Goal: Task Accomplishment & Management: Use online tool/utility

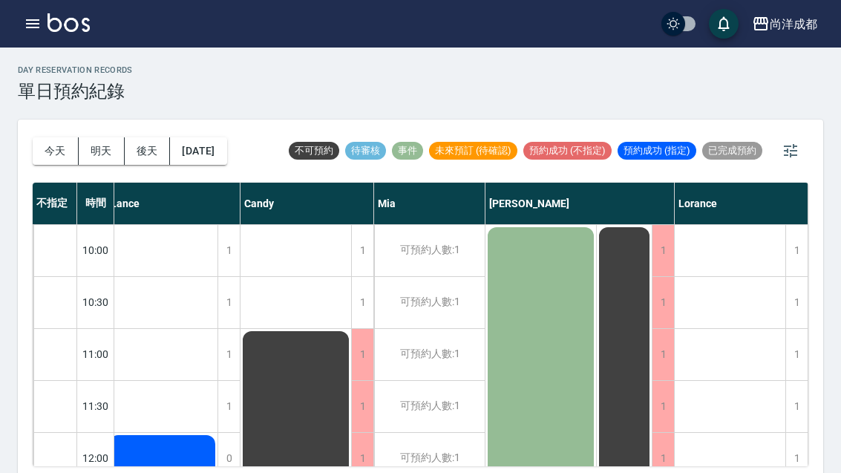
scroll to position [-1, 7]
click at [108, 157] on button "明天" at bounding box center [102, 150] width 46 height 27
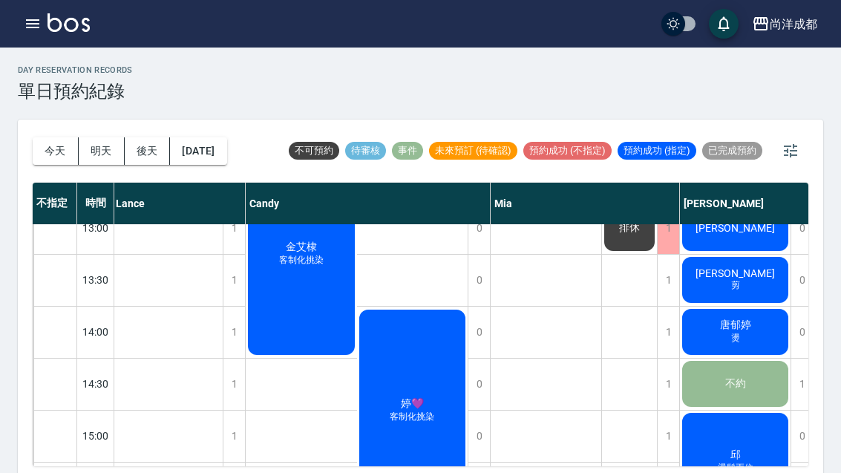
scroll to position [412, 1]
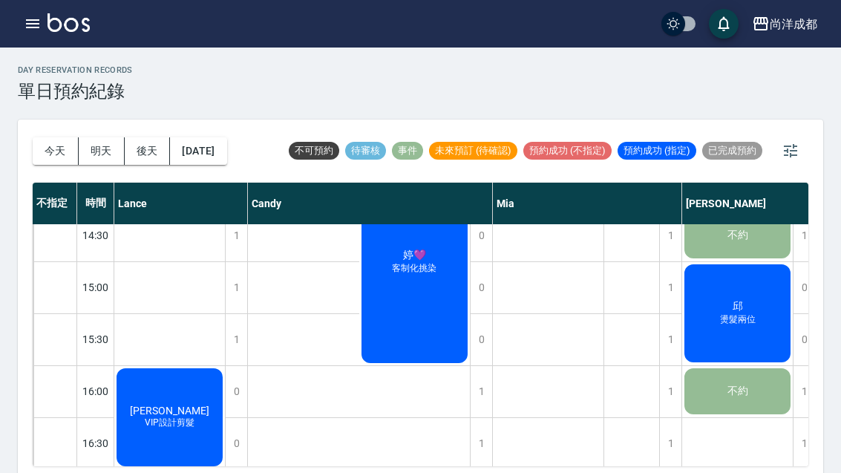
click at [148, 144] on button "後天" at bounding box center [148, 150] width 46 height 27
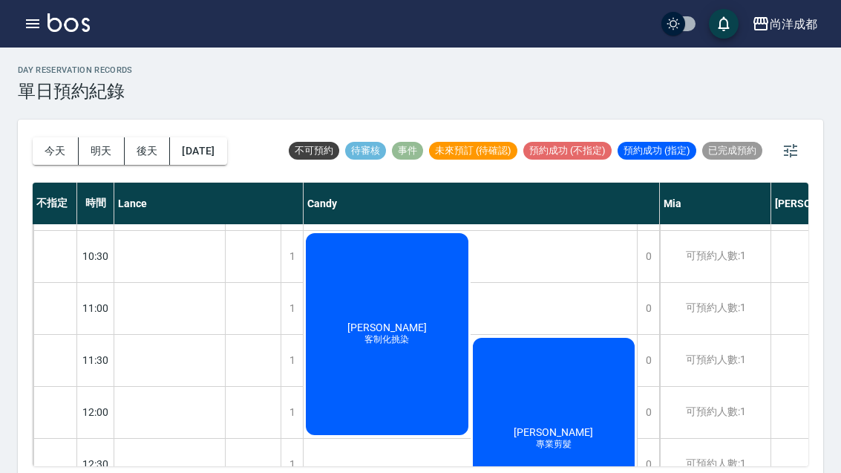
scroll to position [19, -1]
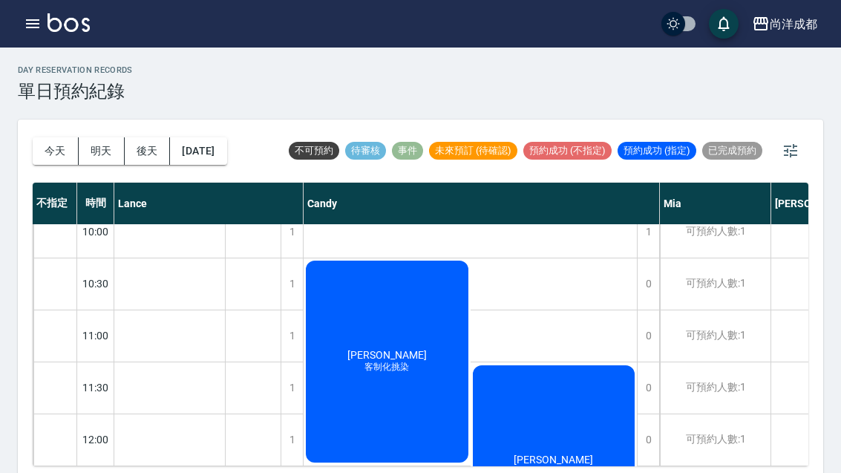
click at [50, 143] on button "今天" at bounding box center [56, 150] width 46 height 27
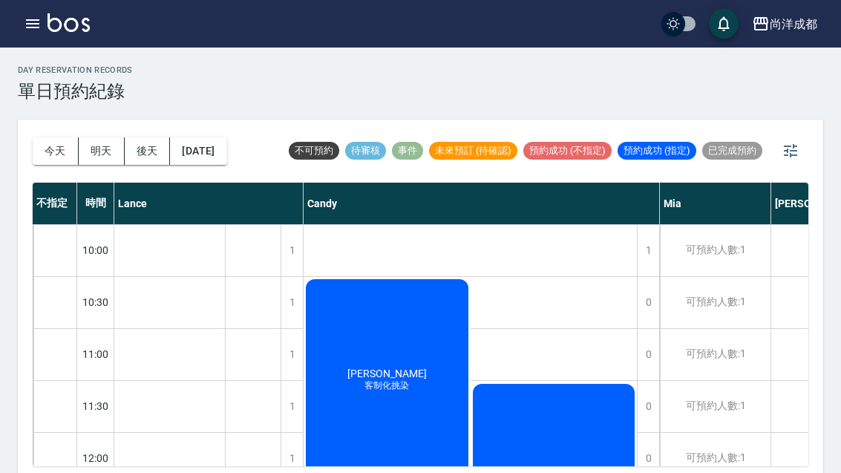
click at [50, 142] on div at bounding box center [420, 236] width 841 height 473
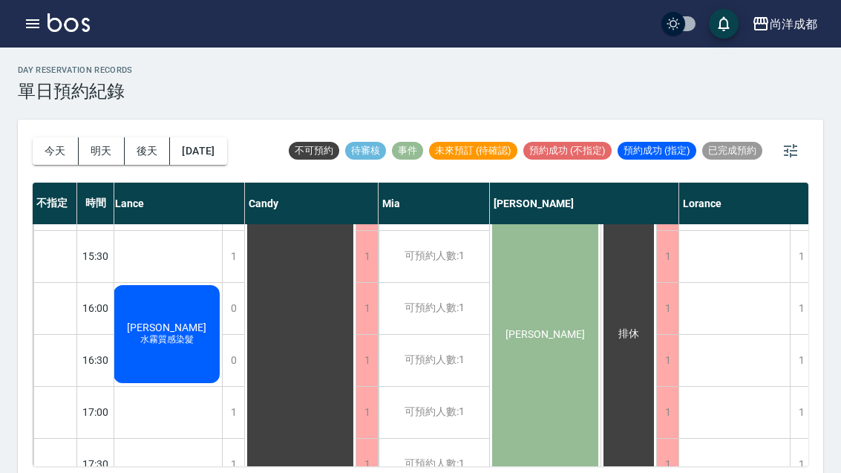
scroll to position [605, -1]
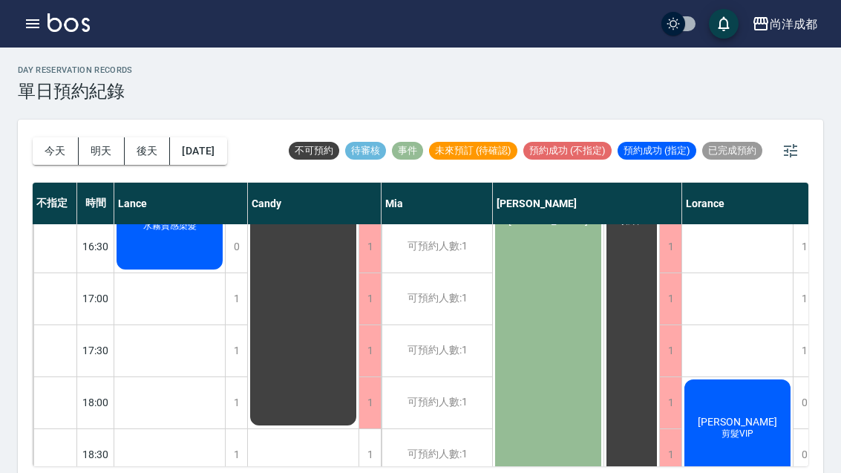
click at [194, 145] on button "[DATE]" at bounding box center [198, 150] width 56 height 27
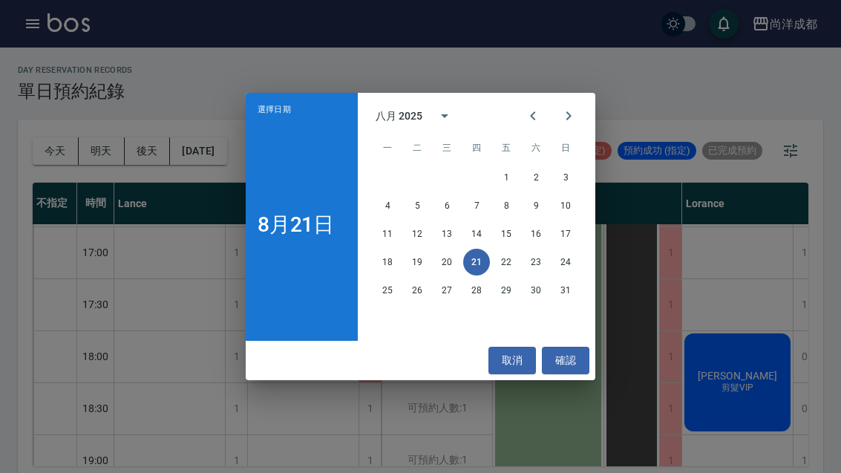
scroll to position [726, 0]
click at [460, 336] on div "1 2 3 4 5 6 7 8 9 10 11 12 13 14 15 16 17 18 19 20 21 22 23 24 25 26 27 28 29 3…" at bounding box center [477, 252] width 238 height 178
click at [451, 330] on div "1 2 3 4 5 6 7 8 9 10 11 12 13 14 15 16 17 18 19 20 21 22 23 24 25 26 27 28 29 3…" at bounding box center [477, 252] width 238 height 178
click at [445, 342] on div "取消 確認" at bounding box center [421, 360] width 350 height 39
click at [437, 333] on div "1 2 3 4 5 6 7 8 9 10 11 12 13 14 15 16 17 18 19 20 21 22 23 24 25 26 27 28 29 3…" at bounding box center [477, 252] width 238 height 178
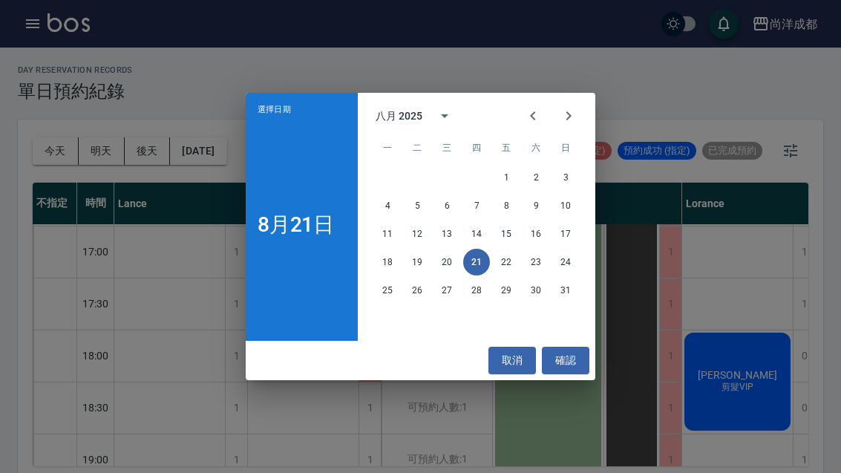
click at [443, 338] on div "1 2 3 4 5 6 7 8 9 10 11 12 13 14 15 16 17 18 19 20 21 22 23 24 25 26 27 28 29 3…" at bounding box center [477, 252] width 238 height 178
click at [565, 338] on div "1 2 3 4 5 6 7 8 9 10 11 12 13 14 15 16 17 18 19 20 21 22 23 24 25 26 27 28 29 3…" at bounding box center [477, 252] width 238 height 178
click at [388, 340] on div "1 2 3 4 5 6 7 8 9 10 11 12 13 14 15 16 17 18 19 20 21 22 23 24 25 26 27 28 29 3…" at bounding box center [477, 252] width 238 height 178
click at [417, 336] on div "1 2 3 4 5 6 7 8 9 10 11 12 13 14 15 16 17 18 19 20 21 22 23 24 25 26 27 28 29 3…" at bounding box center [477, 252] width 238 height 178
click at [559, 301] on button "31" at bounding box center [565, 290] width 27 height 27
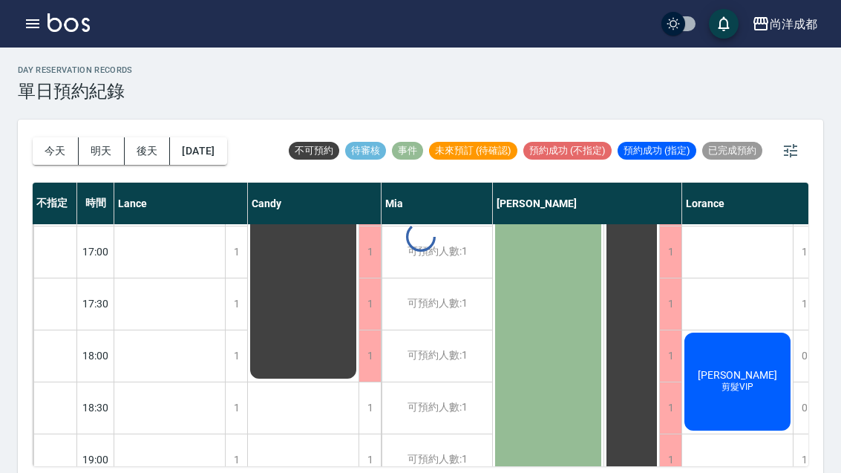
click at [569, 310] on div at bounding box center [420, 236] width 841 height 473
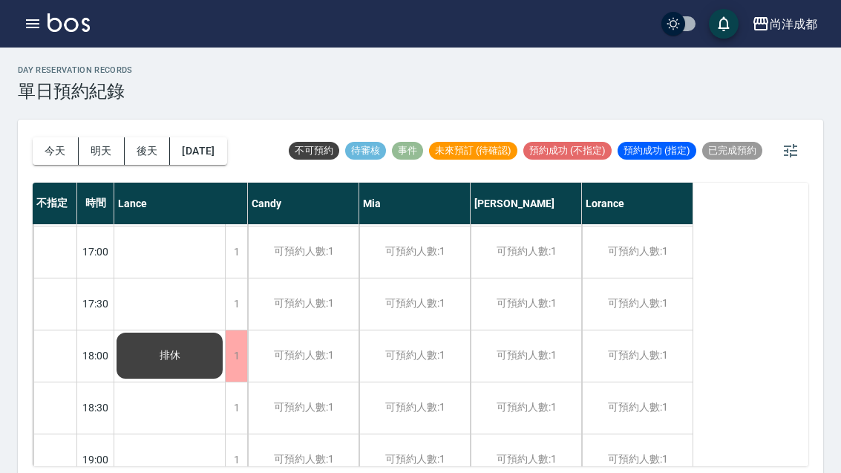
click at [203, 158] on button "[DATE]" at bounding box center [198, 150] width 56 height 27
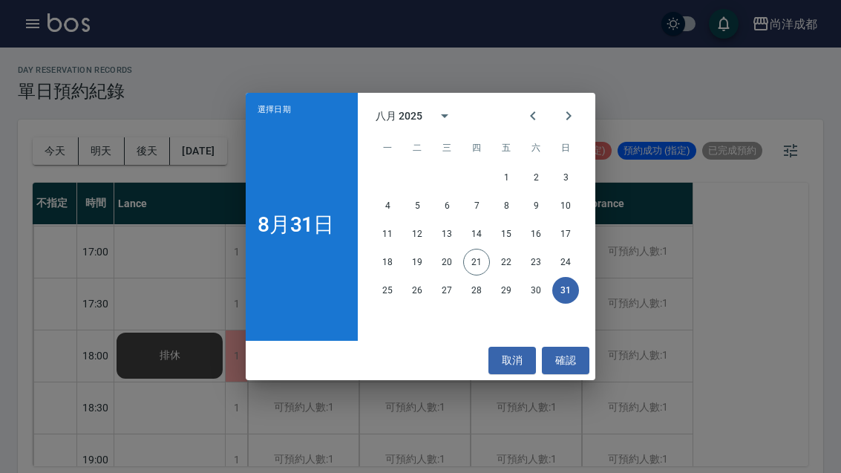
click at [446, 293] on button "27" at bounding box center [447, 290] width 27 height 27
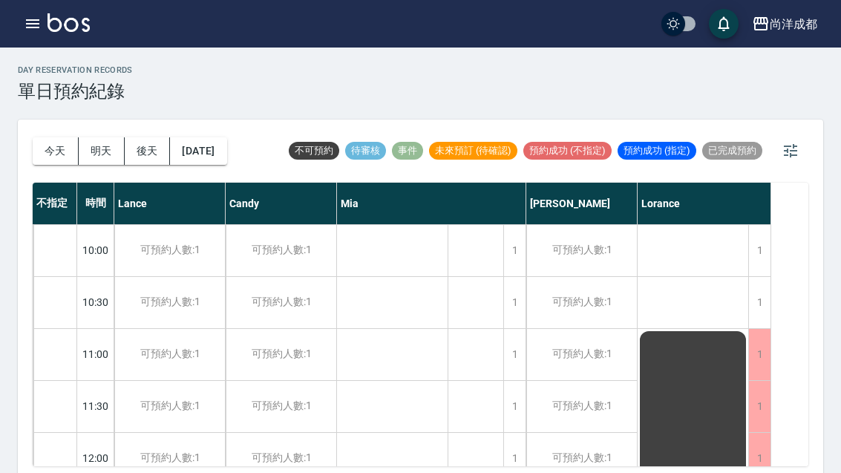
click at [50, 152] on button "今天" at bounding box center [56, 150] width 46 height 27
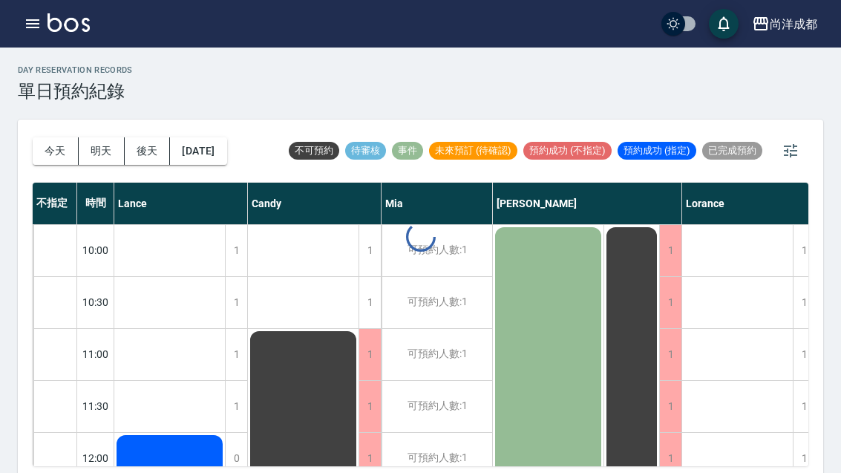
click at [46, 143] on button "今天" at bounding box center [56, 150] width 46 height 27
